Goal: Task Accomplishment & Management: Complete application form

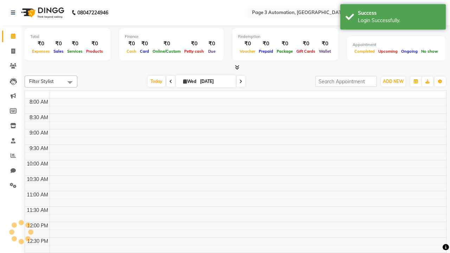
select select "en"
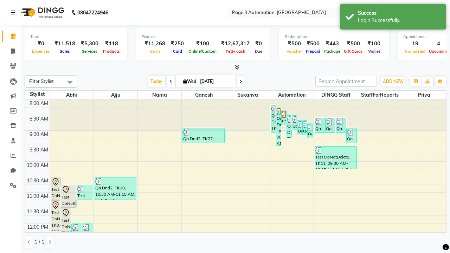
click at [14, 13] on icon at bounding box center [13, 12] width 4 height 5
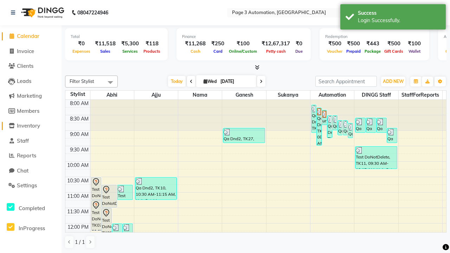
click at [31, 126] on span "Inventory" at bounding box center [28, 125] width 23 height 7
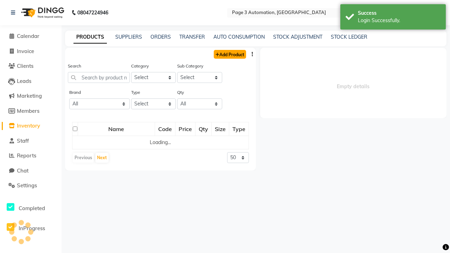
click at [229, 54] on link "Add Product" at bounding box center [230, 54] width 32 height 9
select select "true"
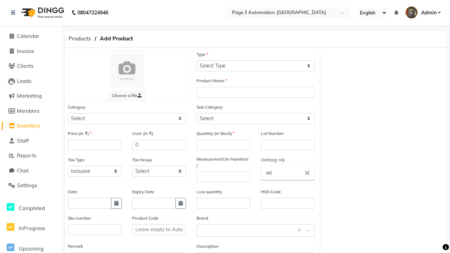
select select "R"
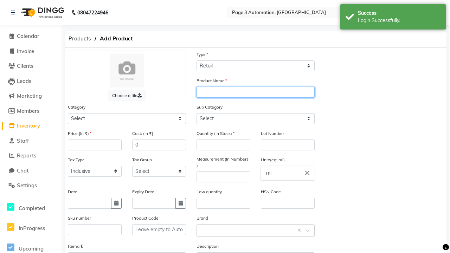
type input "Automation Product NoxzV"
select select "1000"
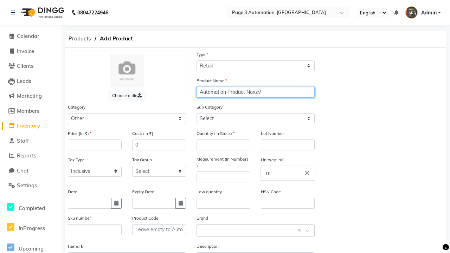
type input "Automation Product NoxzV"
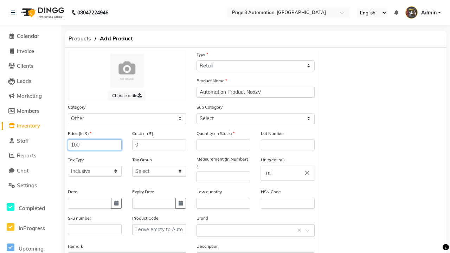
type input "100"
type input "150"
type input "1"
select select "1002"
type input "1"
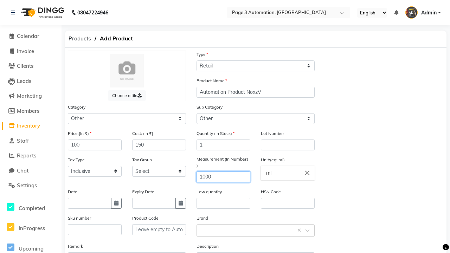
type input "1000"
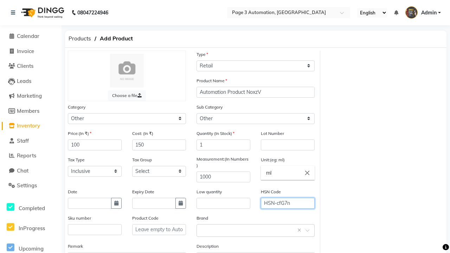
type input "HSN-cfG7n"
type textarea "This Product is Created by Automation"
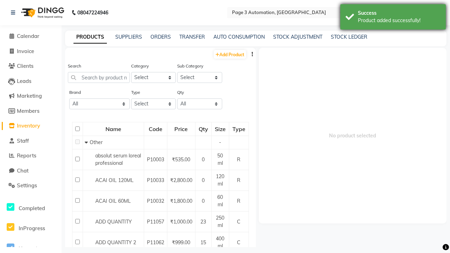
click at [393, 18] on div "Product added successfully!" at bounding box center [399, 20] width 83 height 7
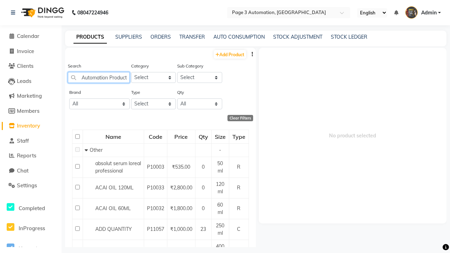
scroll to position [0, 17]
type input "Automation Product NoxzV"
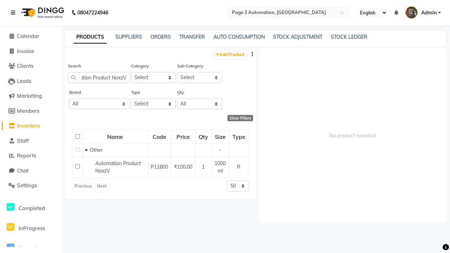
click at [14, 13] on icon at bounding box center [13, 12] width 4 height 5
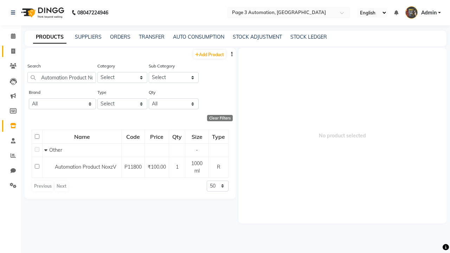
click at [11, 51] on span at bounding box center [13, 51] width 12 height 8
select select "service"
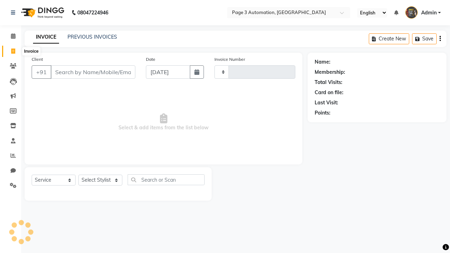
type input "8796"
select select "2774"
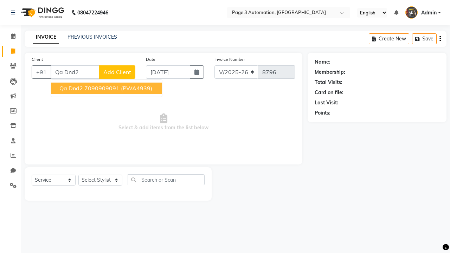
click at [107, 88] on ngb-highlight "7090909091" at bounding box center [101, 88] width 35 height 7
type input "7090909091"
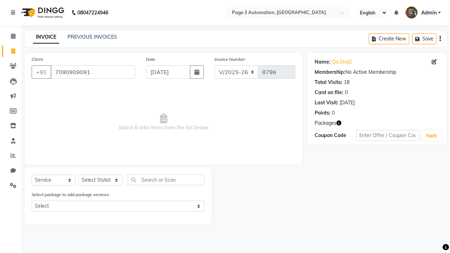
select select "product"
select select "71572"
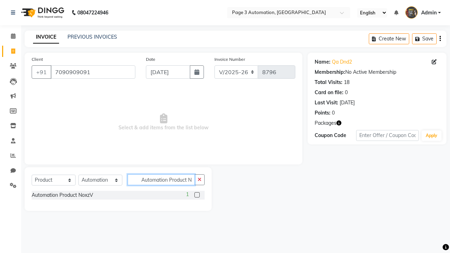
scroll to position [0, 1]
type input "Automation Product NoxzV"
click at [197, 195] on label at bounding box center [197, 194] width 5 height 5
click at [197, 195] on input "checkbox" at bounding box center [197, 195] width 5 height 5
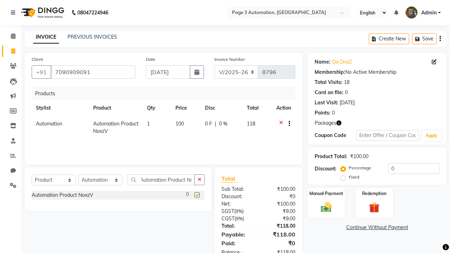
scroll to position [0, 0]
click at [326, 194] on label "Manual Payment" at bounding box center [326, 193] width 35 height 7
checkbox input "false"
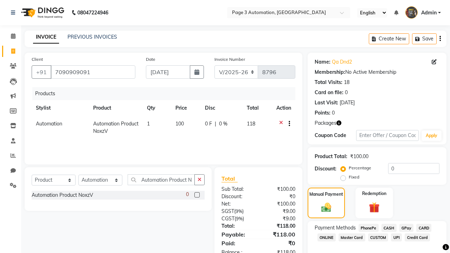
click at [424, 228] on span "CARD" at bounding box center [424, 228] width 15 height 8
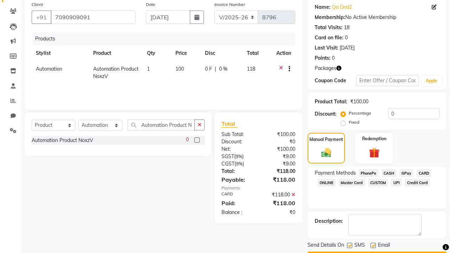
click at [350, 246] on label at bounding box center [349, 245] width 5 height 5
click at [350, 246] on input "checkbox" at bounding box center [349, 246] width 5 height 5
checkbox input "false"
click at [373, 246] on label at bounding box center [373, 245] width 5 height 5
click at [373, 246] on input "checkbox" at bounding box center [373, 246] width 5 height 5
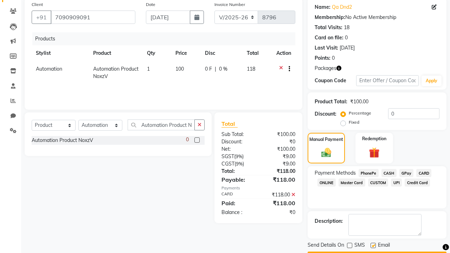
checkbox input "false"
click at [377, 252] on button "Checkout" at bounding box center [377, 257] width 139 height 11
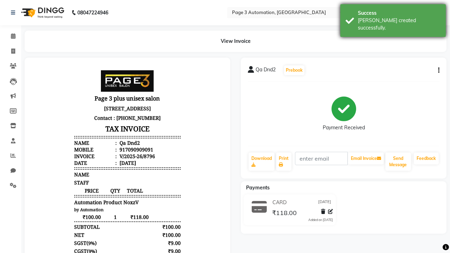
click at [393, 18] on div "[PERSON_NAME] created successfully." at bounding box center [399, 24] width 83 height 15
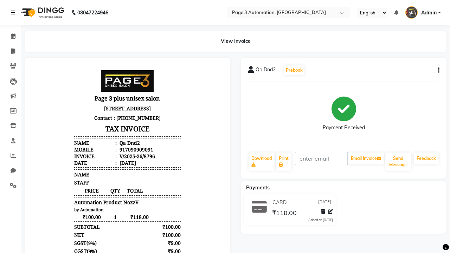
click at [14, 13] on icon at bounding box center [13, 12] width 4 height 5
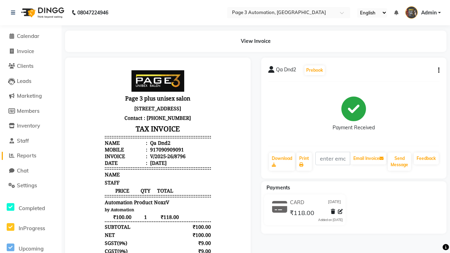
click at [31, 156] on span "Reports" at bounding box center [26, 155] width 19 height 7
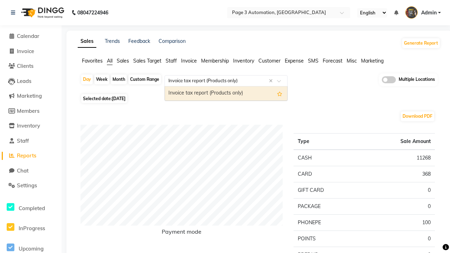
click at [226, 94] on div "Invoice tax report (Products only)" at bounding box center [226, 94] width 122 height 14
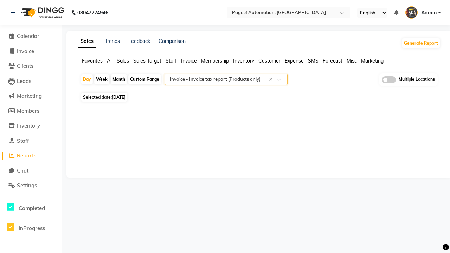
select select "full_report"
select select "csv"
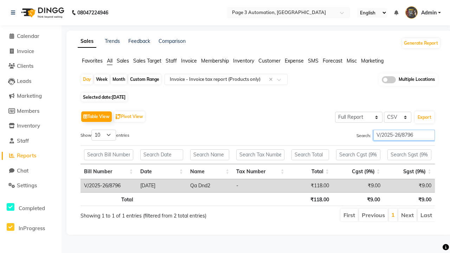
type input "V/2025-26/8796"
type input "Tax detail invoice"
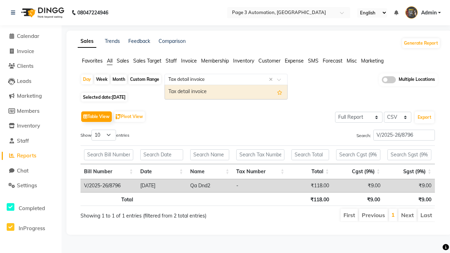
click at [226, 92] on div "Tax detail invoice" at bounding box center [226, 92] width 122 height 14
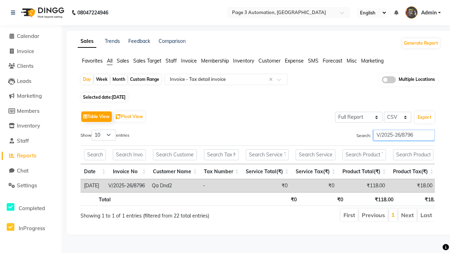
type input "V/2025-26/8796"
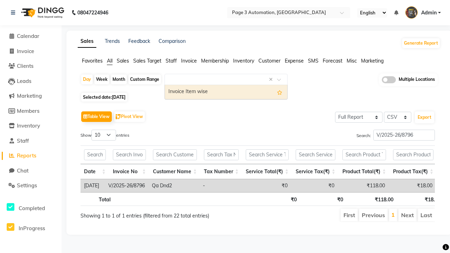
type input "Invoice Item wise"
click at [226, 92] on div "Invoice Item wise" at bounding box center [226, 92] width 122 height 14
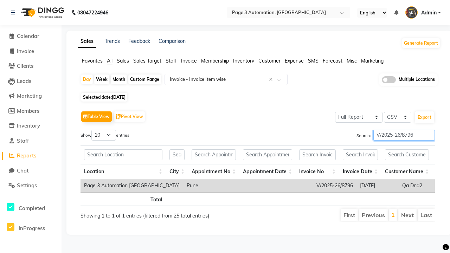
type input "V/2025-26/8796"
type input "GST Report"
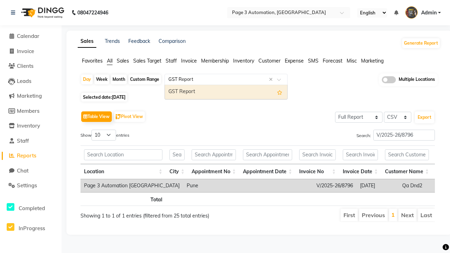
click at [226, 92] on div "GST Report" at bounding box center [226, 92] width 122 height 14
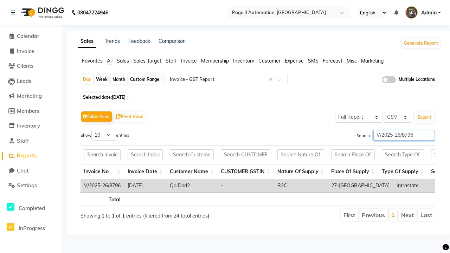
type input "V/2025-26/8796"
type input "HSN/SAC Code wise tax report"
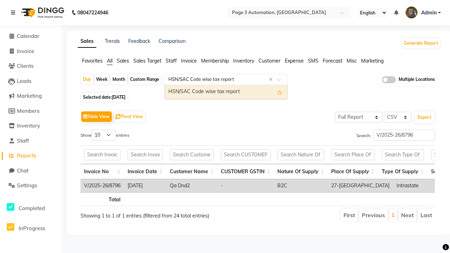
click at [226, 92] on div "HSN/SAC Code wise tax report" at bounding box center [226, 92] width 122 height 14
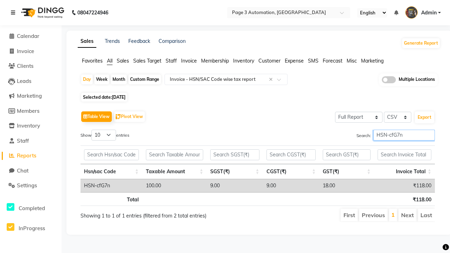
type input "HSN-cfG7n"
click at [14, 13] on icon at bounding box center [13, 12] width 4 height 5
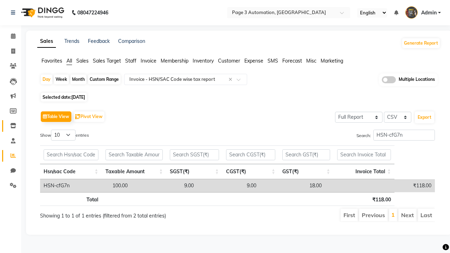
click at [11, 126] on icon at bounding box center [13, 125] width 6 height 5
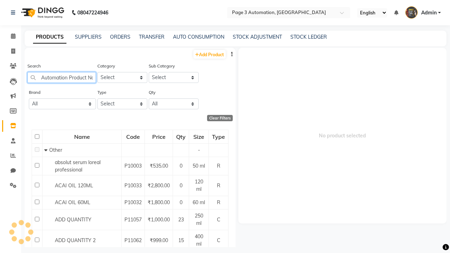
scroll to position [0, 10]
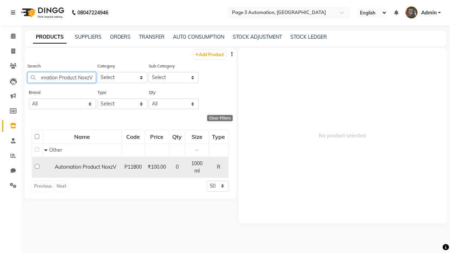
type input "Automation Product NoxzV"
click at [37, 164] on input "checkbox" at bounding box center [37, 166] width 5 height 5
checkbox input "true"
